Goal: Navigation & Orientation: Find specific page/section

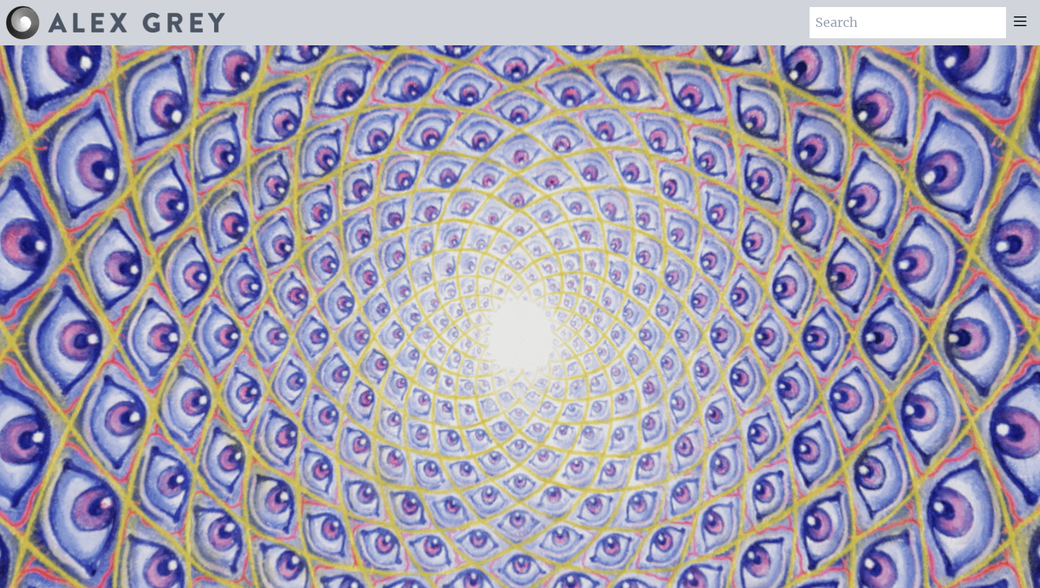
click at [1024, 17] on icon at bounding box center [1019, 21] width 11 height 9
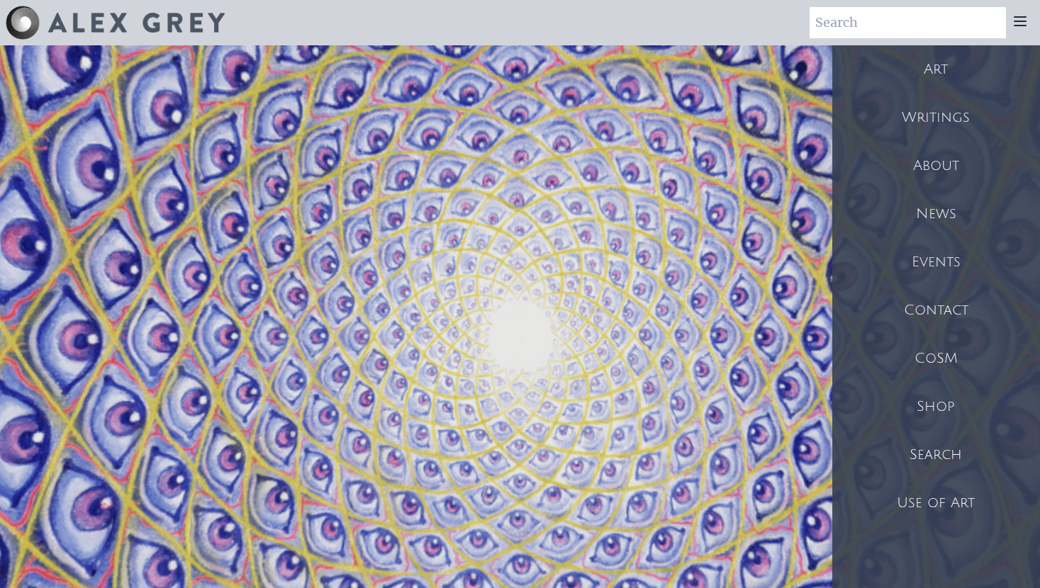
click at [961, 403] on div "Shop" at bounding box center [936, 407] width 208 height 48
